Goal: Find contact information: Find contact information

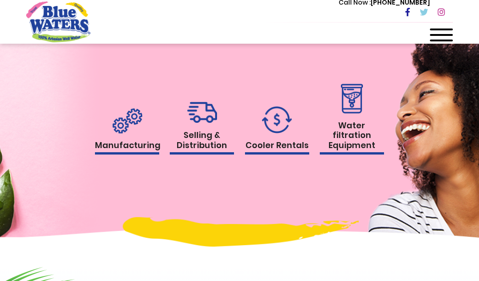
scroll to position [918, 0]
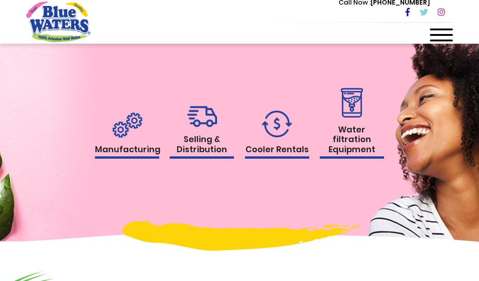
click at [279, 122] on img at bounding box center [277, 123] width 30 height 27
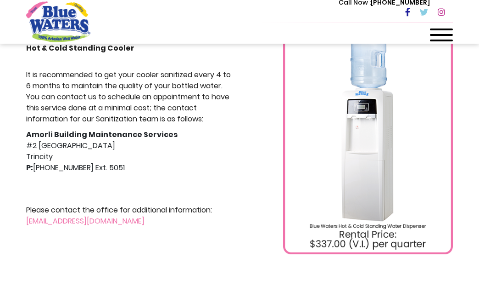
scroll to position [230, 0]
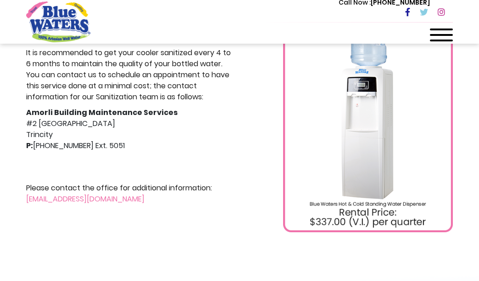
drag, startPoint x: 179, startPoint y: 199, endPoint x: 22, endPoint y: 196, distance: 156.1
click at [22, 196] on div "Hot & Cold Standing Cooler It is recommended to get your cooler sanitized every…" at bounding box center [129, 119] width 220 height 225
copy link "[EMAIL_ADDRESS][DOMAIN_NAME]"
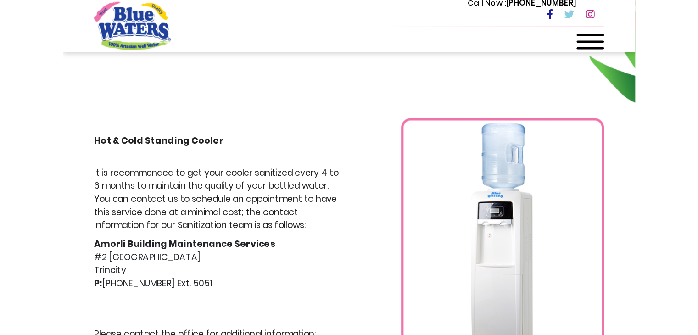
scroll to position [184, 0]
